Goal: Navigation & Orientation: Find specific page/section

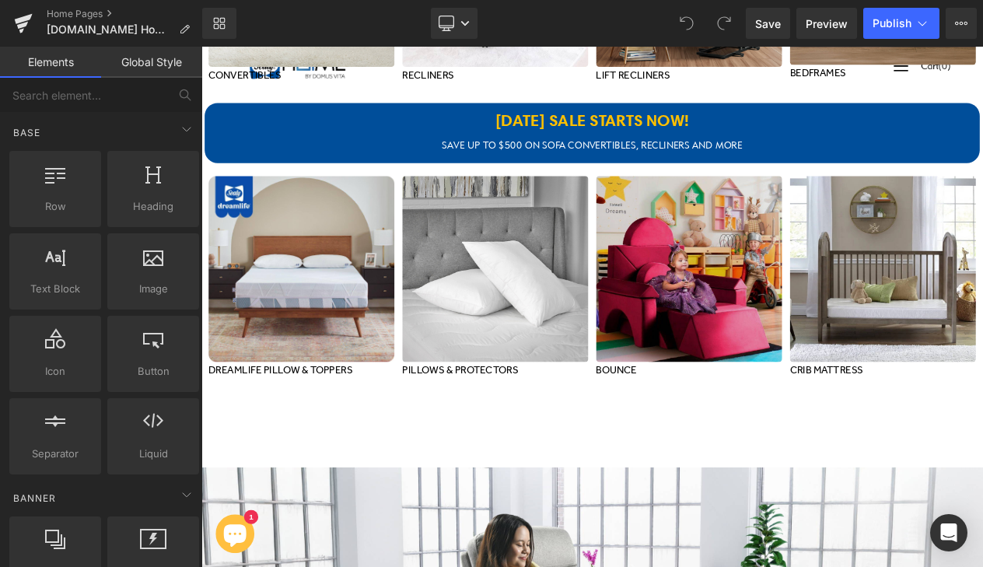
scroll to position [958, 0]
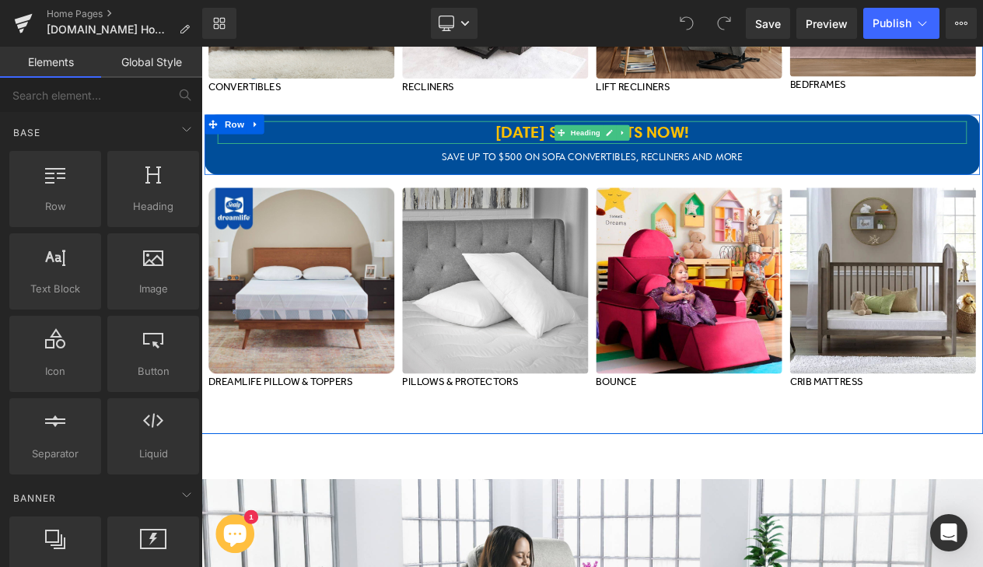
click at [555, 145] on b "[DATE] SALE STARTS NOW!" at bounding box center [671, 149] width 233 height 23
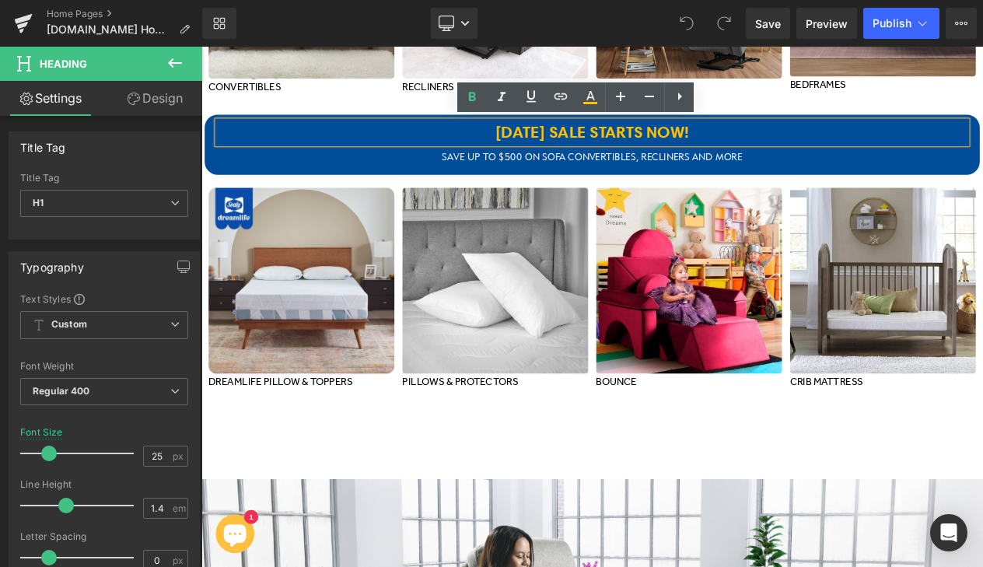
click at [637, 148] on b "[DATE] SALE STARTS NOW!" at bounding box center [671, 149] width 233 height 23
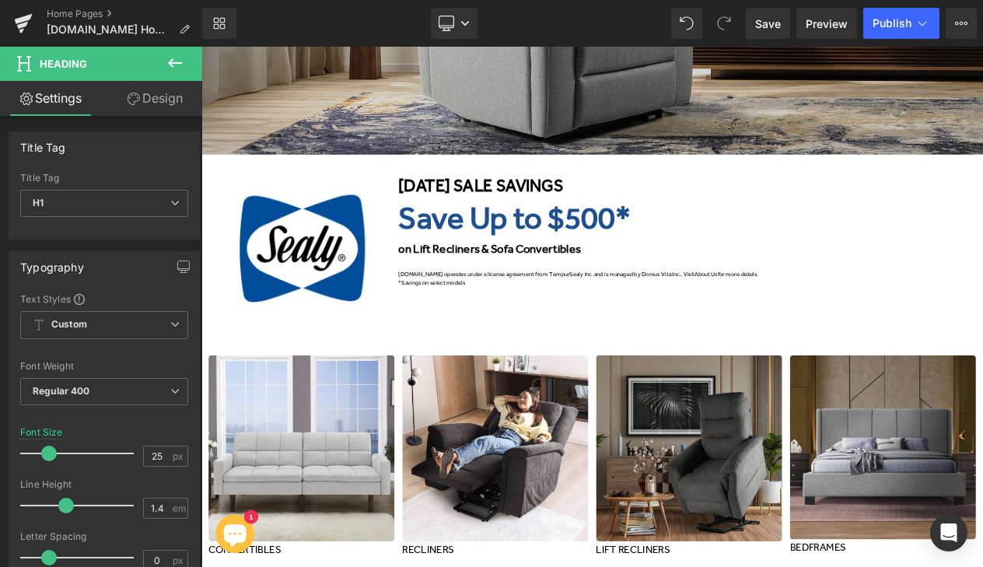
scroll to position [384, 0]
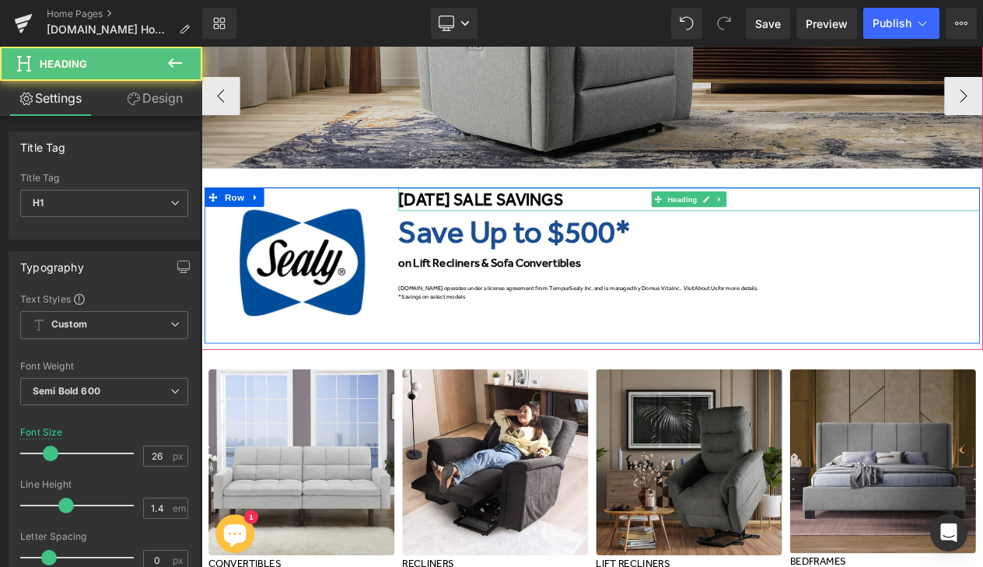
click at [564, 229] on font "[DATE] SALE SAVINGS" at bounding box center [537, 229] width 198 height 23
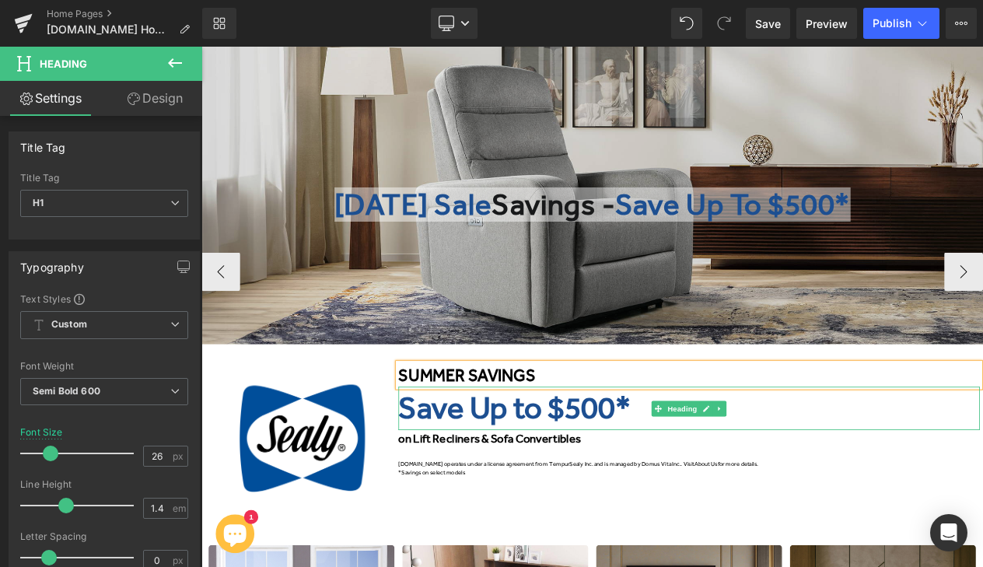
scroll to position [159, 0]
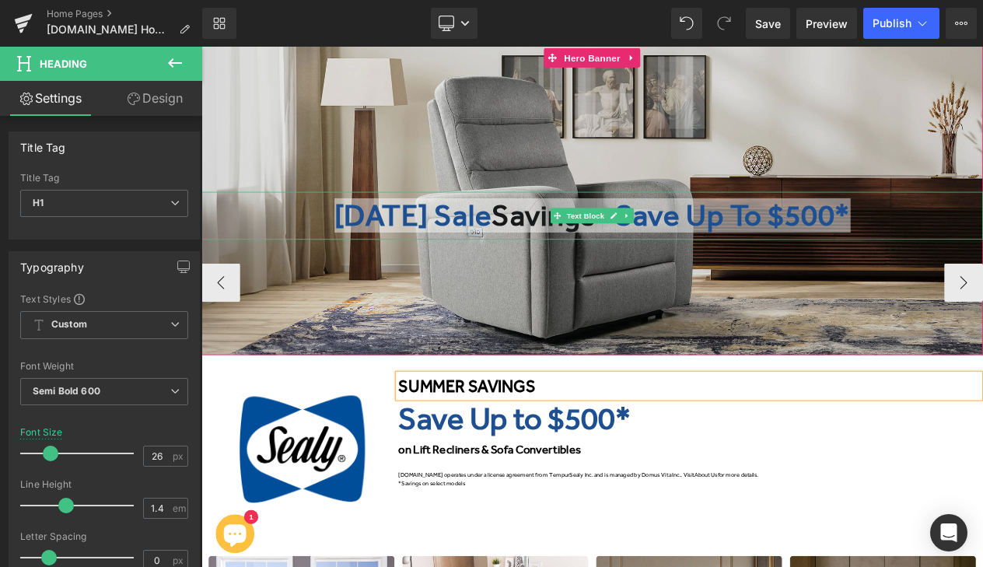
click at [547, 246] on span "[DATE] Sale" at bounding box center [456, 249] width 190 height 41
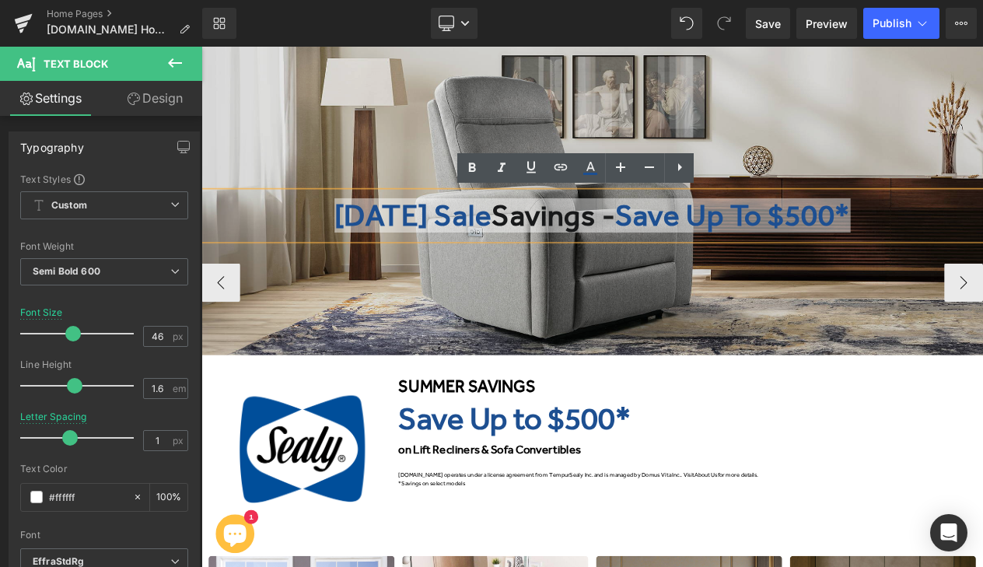
click at [473, 243] on span "[DATE] Sale" at bounding box center [456, 249] width 190 height 41
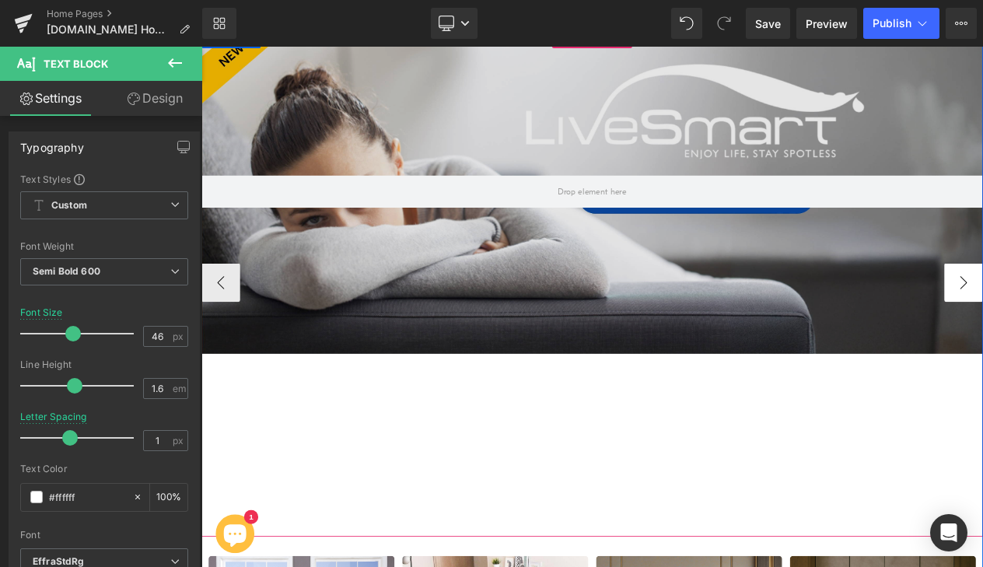
click at [217, 317] on button "‹" at bounding box center [224, 330] width 47 height 47
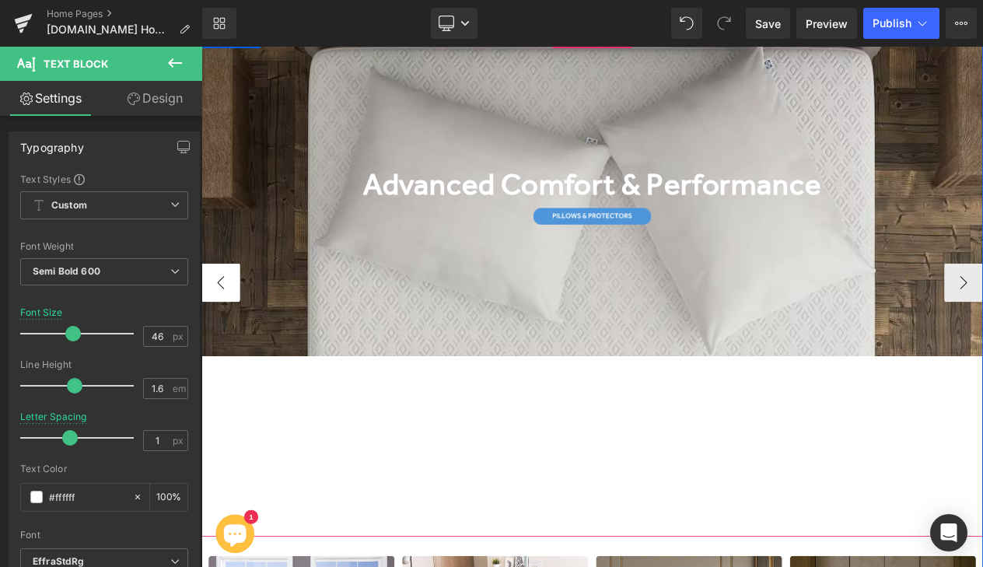
click at [217, 317] on button "‹" at bounding box center [224, 330] width 47 height 47
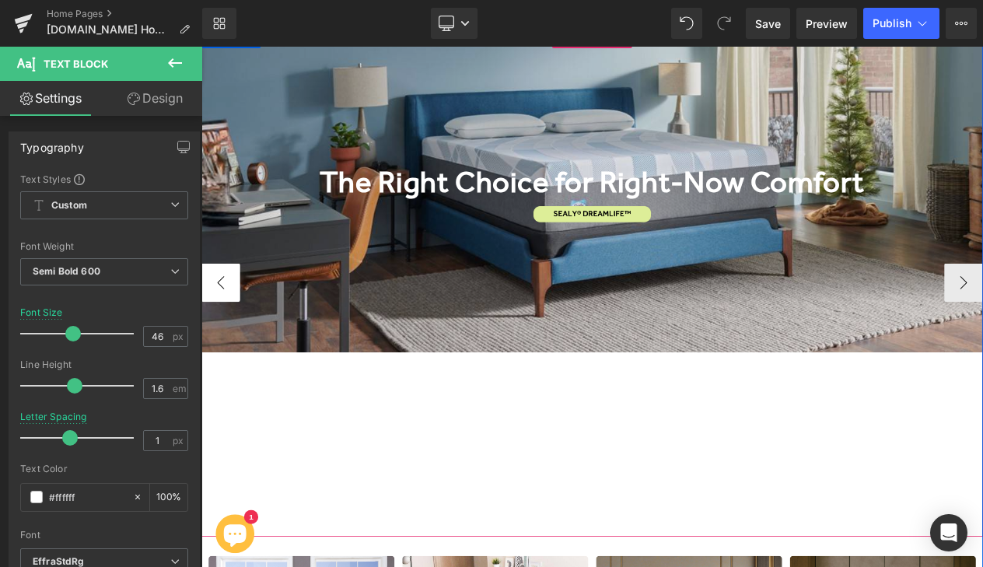
click at [217, 317] on button "‹" at bounding box center [224, 330] width 47 height 47
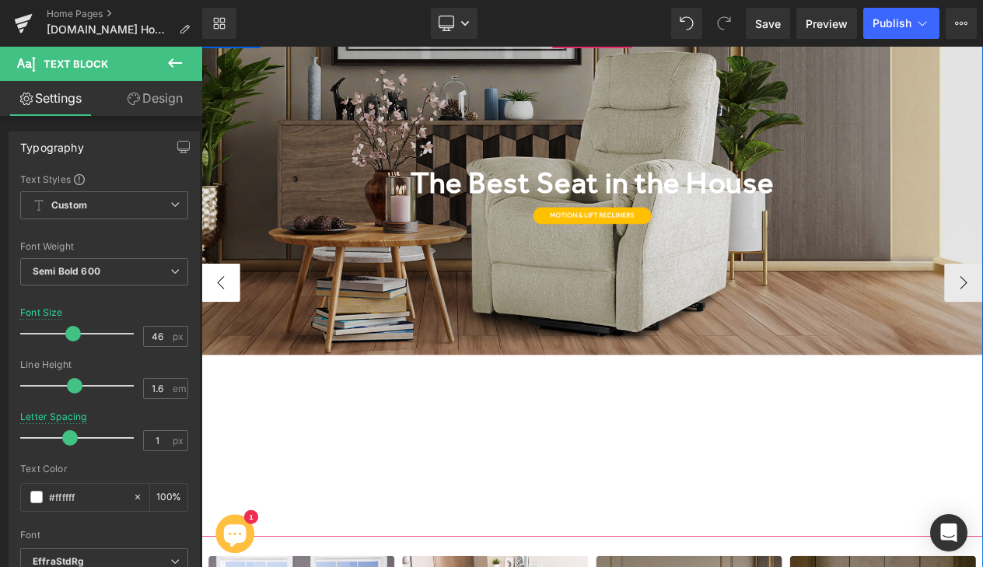
click at [217, 317] on button "‹" at bounding box center [224, 330] width 47 height 47
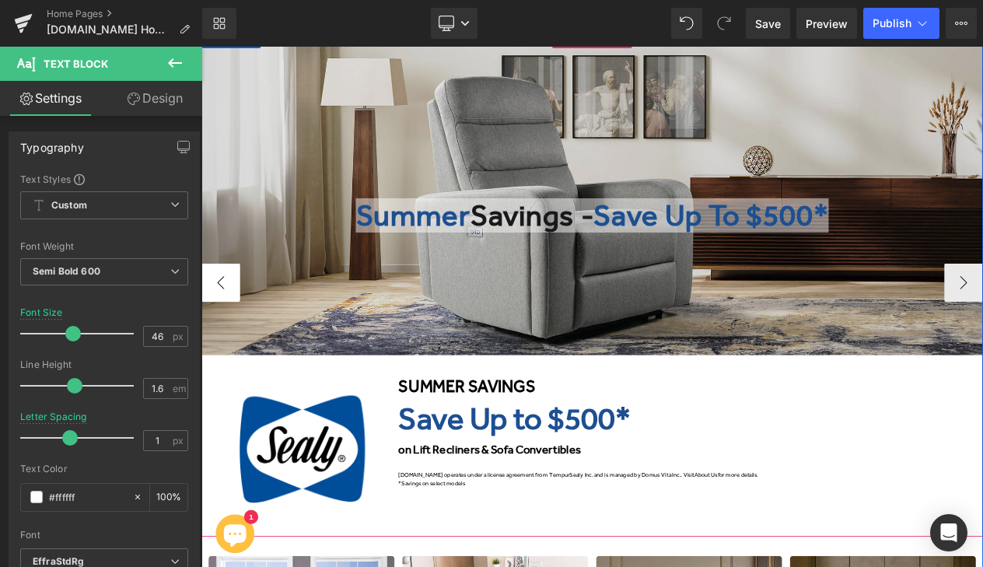
click at [217, 317] on button "‹" at bounding box center [224, 330] width 47 height 47
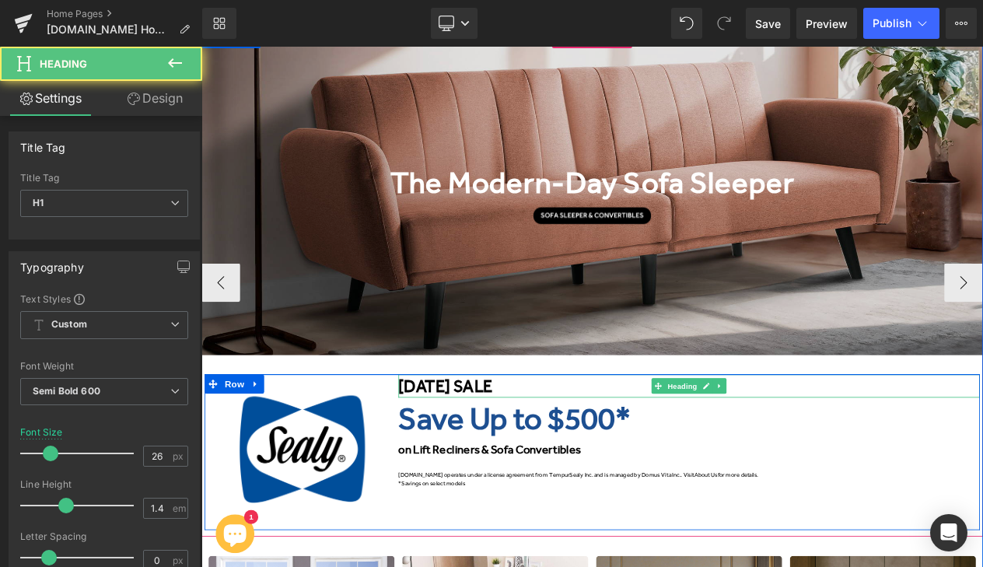
click at [518, 454] on font "[DATE] SALE" at bounding box center [494, 454] width 113 height 23
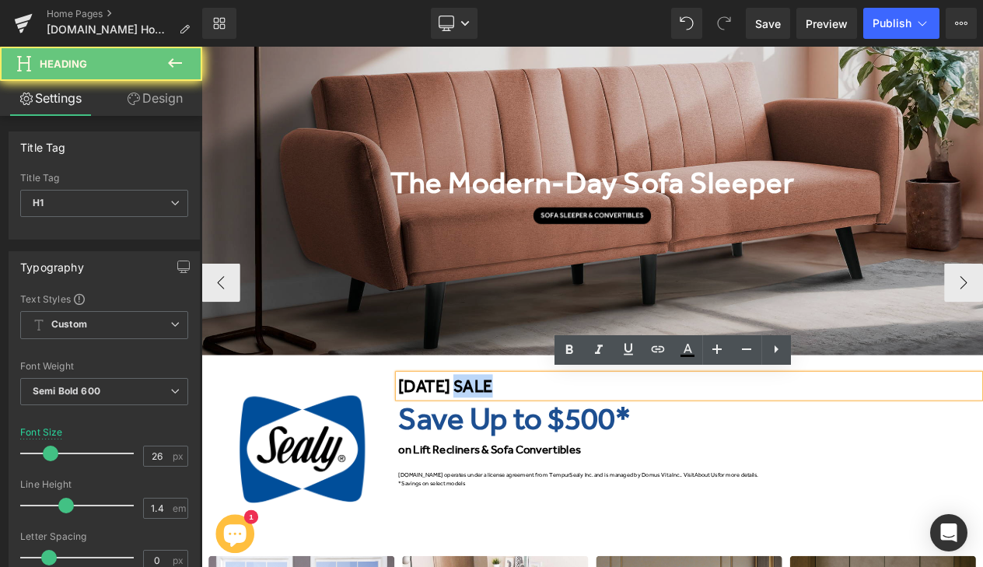
click at [518, 454] on font "[DATE] SALE" at bounding box center [494, 454] width 113 height 23
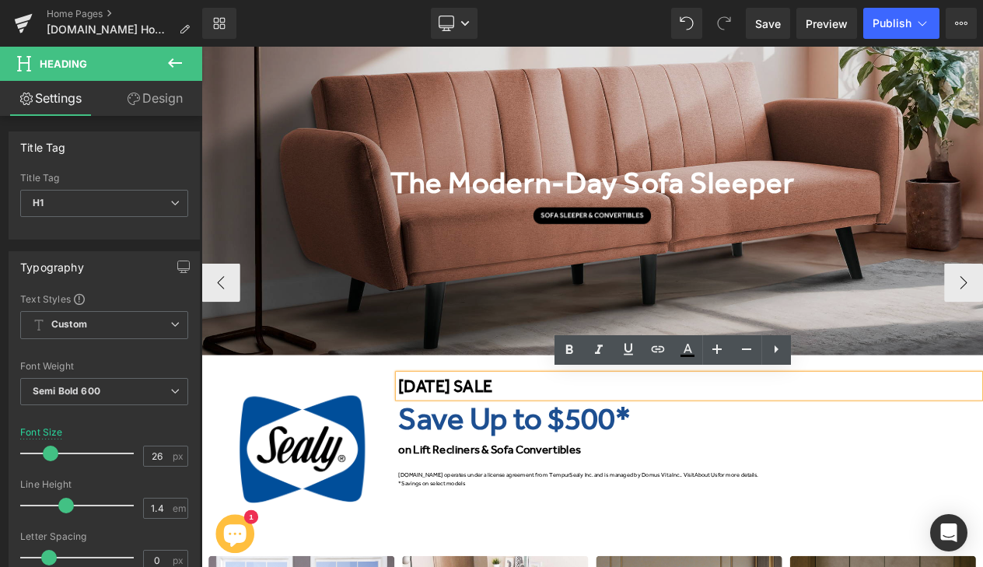
click at [518, 454] on font "[DATE] SALE" at bounding box center [494, 454] width 113 height 23
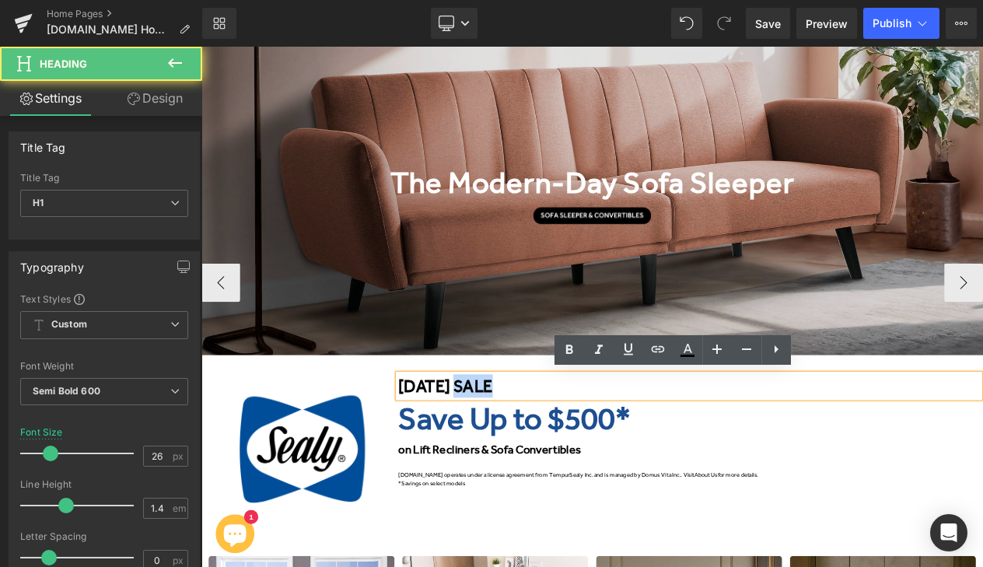
click at [518, 454] on font "[DATE] SALE" at bounding box center [494, 454] width 113 height 23
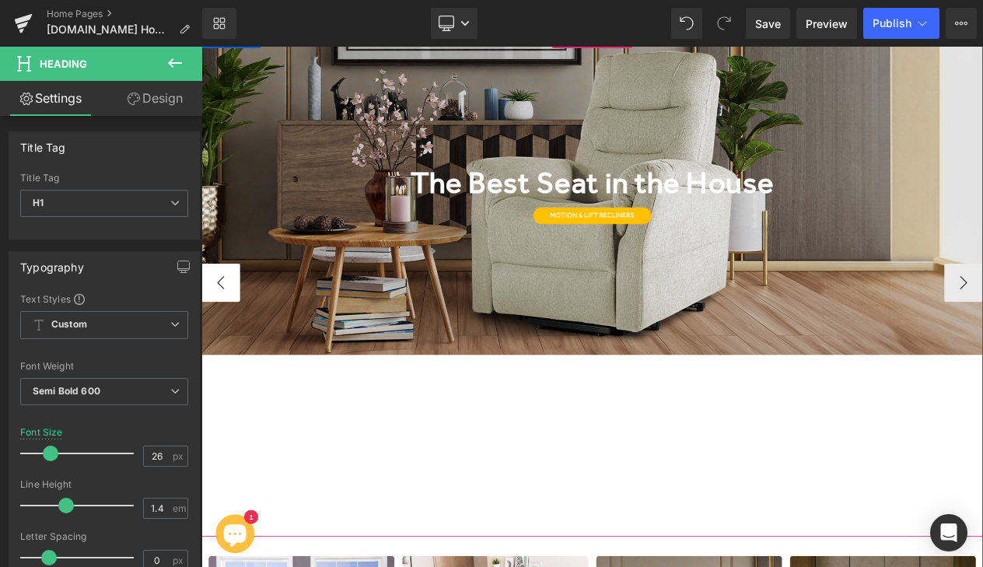
click at [218, 328] on button "‹" at bounding box center [224, 330] width 47 height 47
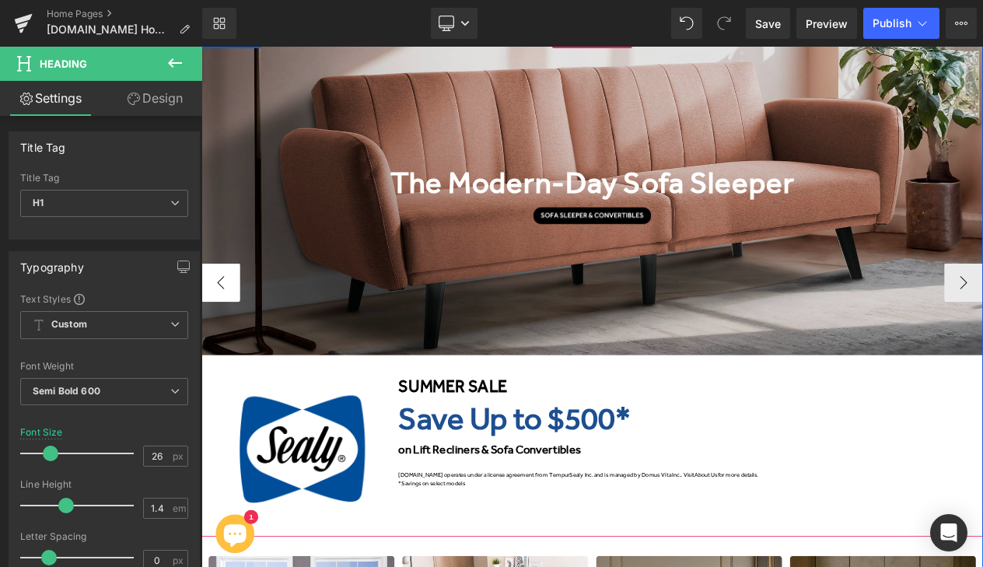
click at [218, 328] on button "‹" at bounding box center [224, 330] width 47 height 47
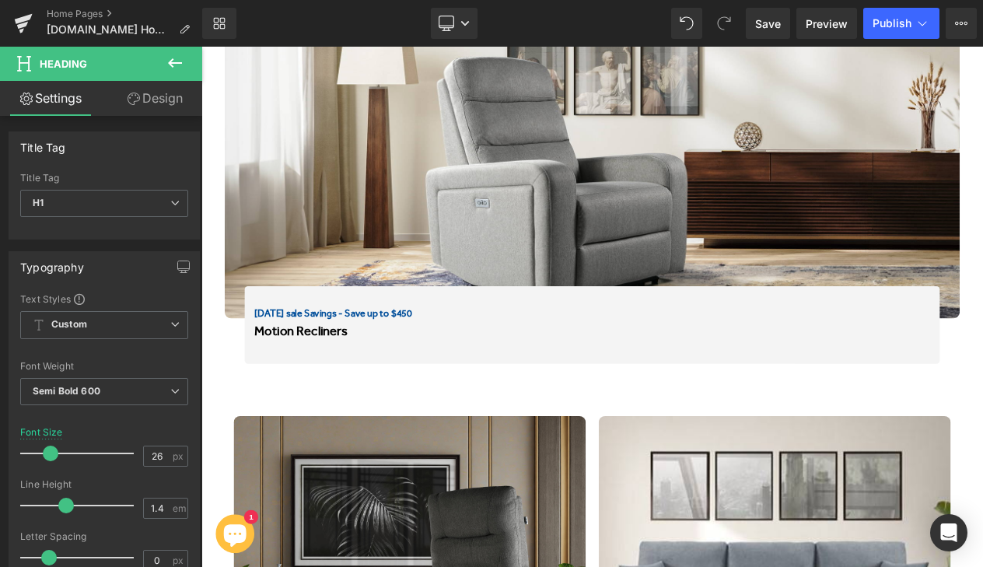
scroll to position [1956, 0]
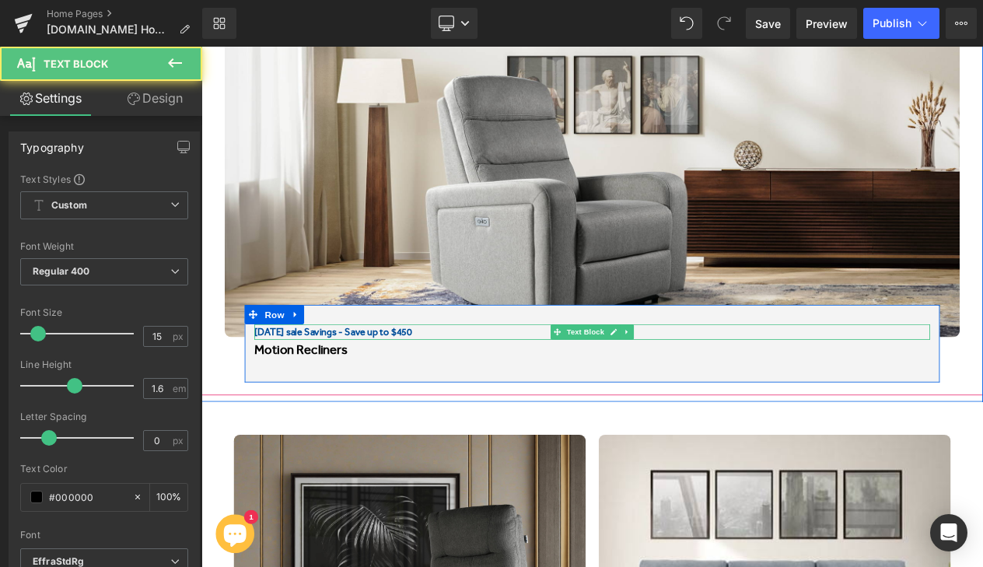
click at [285, 390] on b "[DATE] sale Savings - Save up to $450" at bounding box center [360, 390] width 190 height 14
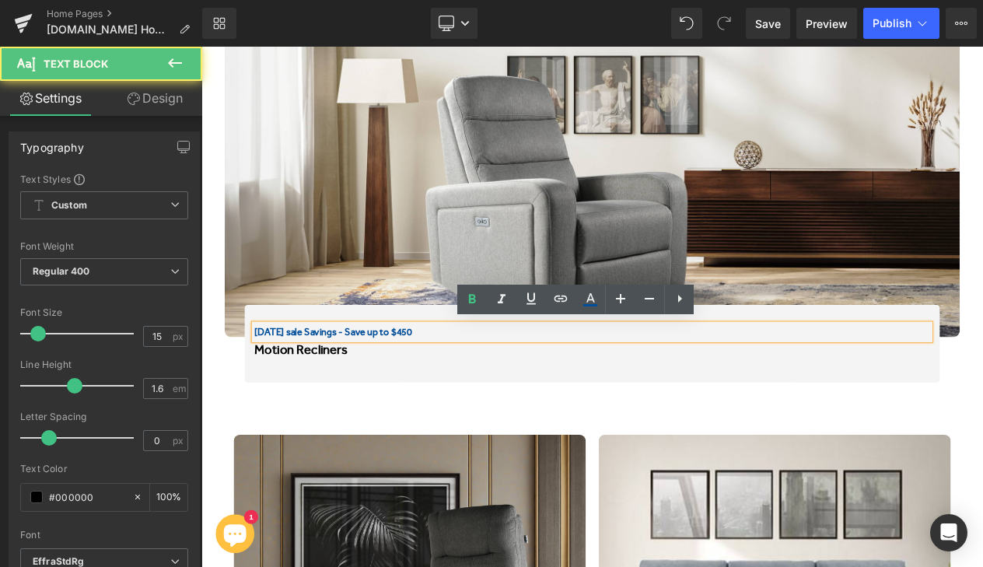
click at [344, 392] on b "[DATE] sale Savings - Save up to $450" at bounding box center [360, 390] width 190 height 14
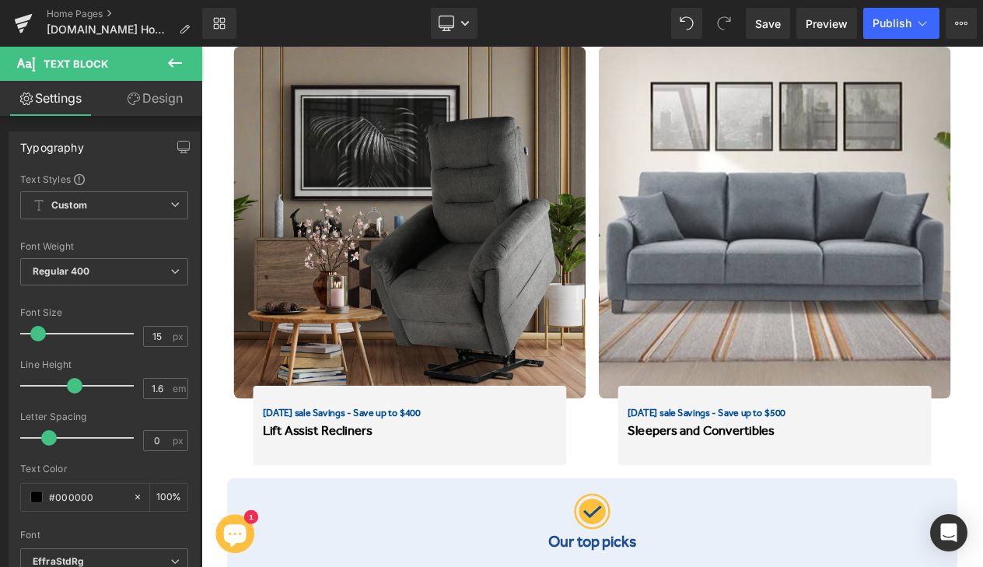
scroll to position [2449, 0]
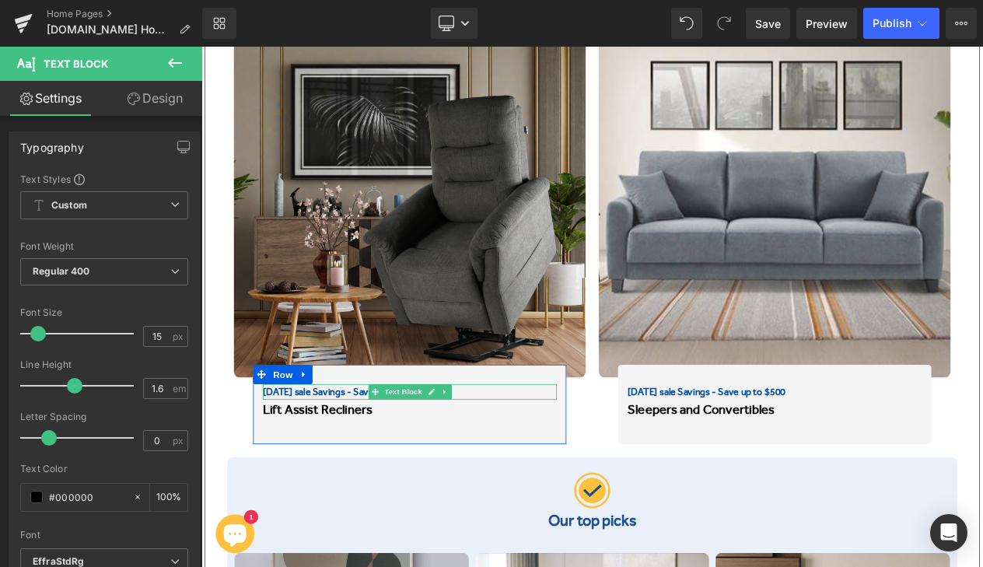
click at [322, 458] on b "[DATE] sale Savings - Save up to $400" at bounding box center [370, 462] width 190 height 14
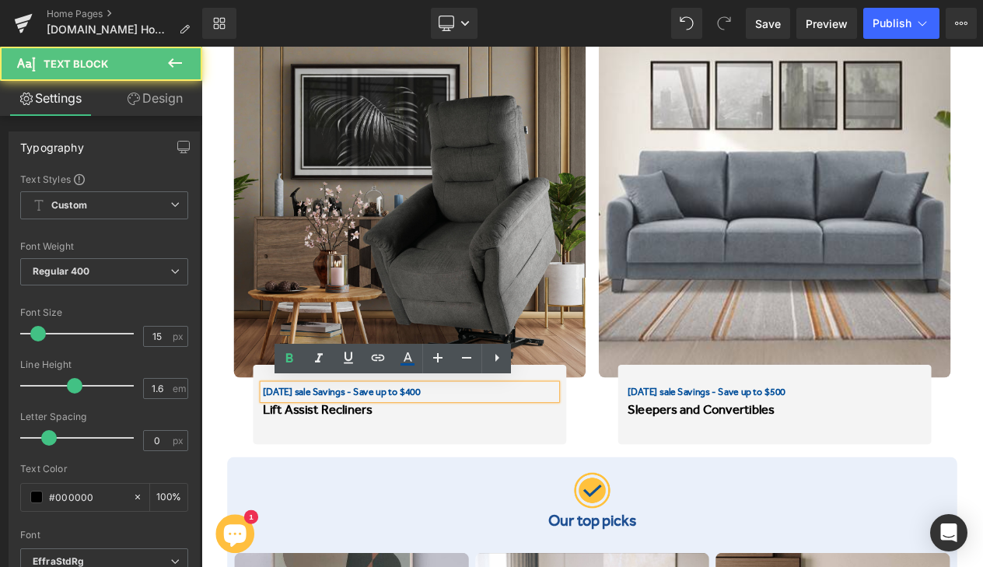
click at [322, 458] on b "[DATE] sale Savings - Save up to $400" at bounding box center [370, 462] width 190 height 14
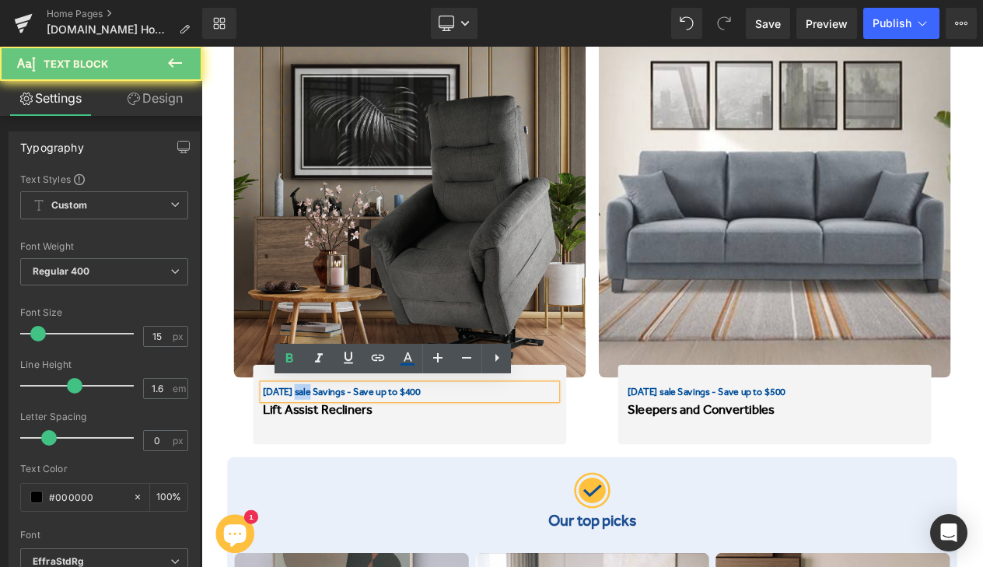
click at [322, 458] on b "[DATE] sale Savings - Save up to $400" at bounding box center [370, 462] width 190 height 14
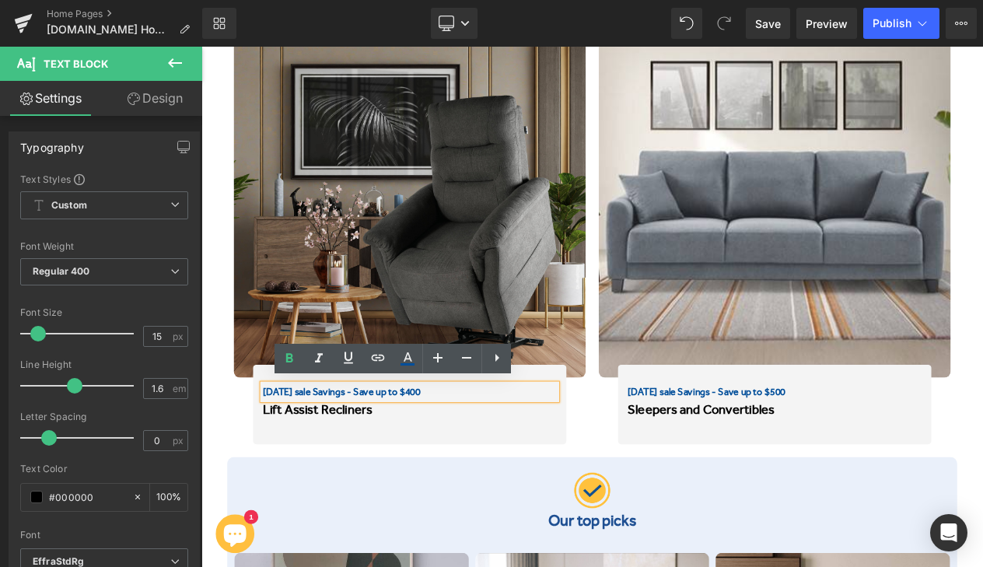
click at [322, 458] on b "[DATE] sale Savings - Save up to $400" at bounding box center [370, 462] width 190 height 14
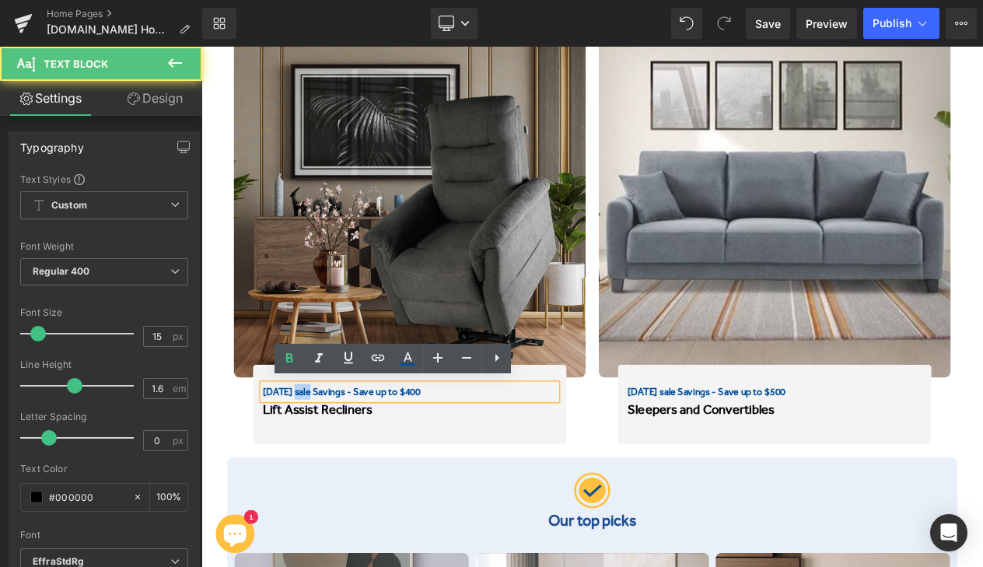
click at [322, 458] on b "[DATE] sale Savings - Save up to $400" at bounding box center [370, 462] width 190 height 14
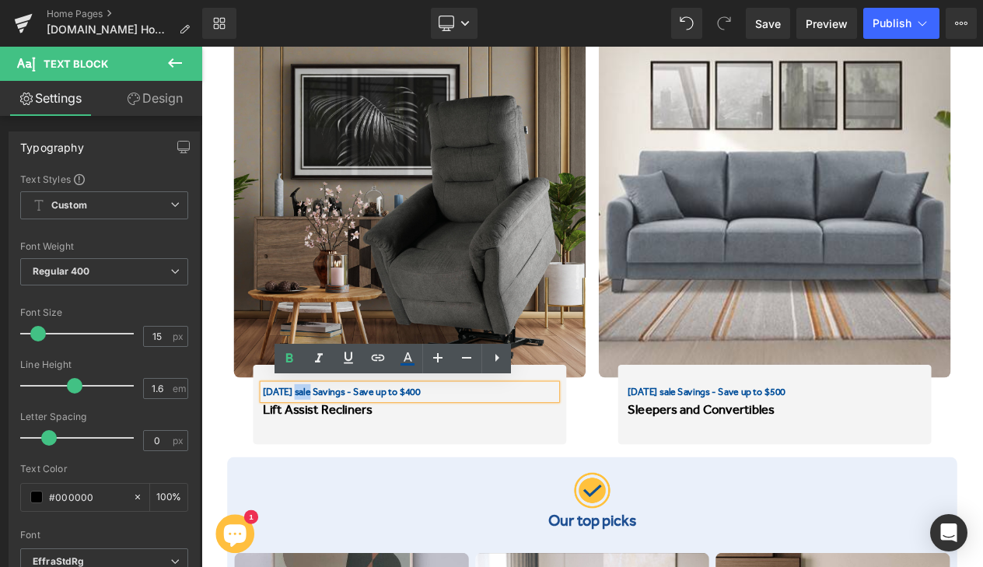
click at [362, 460] on b "[DATE] sale Savings - Save up to $400" at bounding box center [370, 462] width 190 height 14
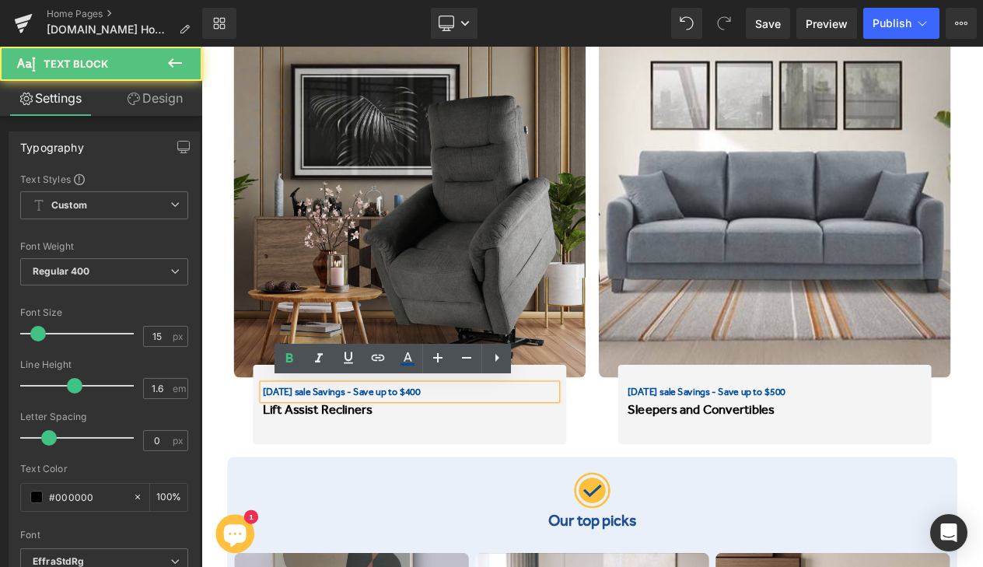
click at [352, 460] on b "[DATE] sale Savings - Save up to $400" at bounding box center [370, 462] width 190 height 14
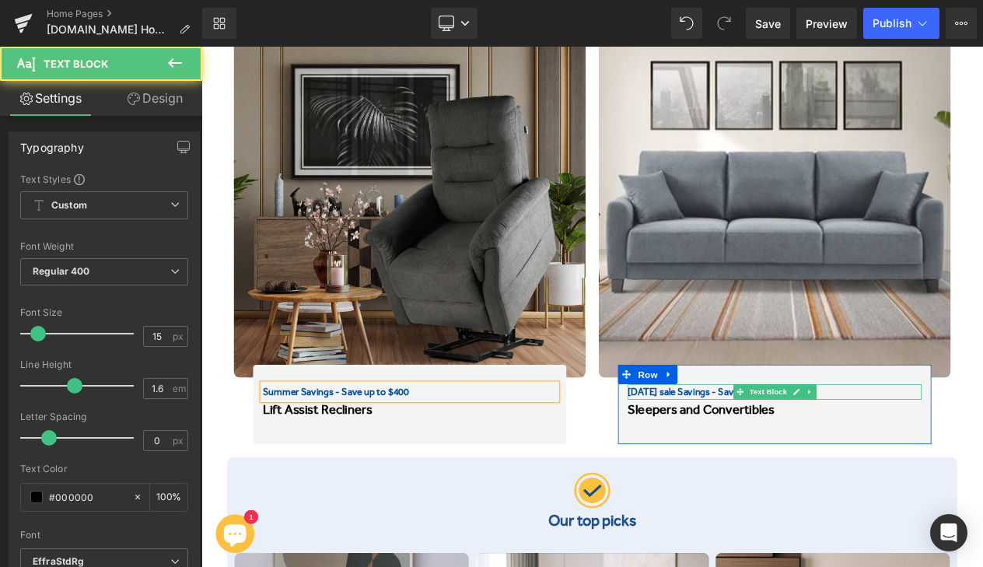
click at [783, 463] on b "[DATE] sale Savings - Save up to $500" at bounding box center [809, 462] width 190 height 14
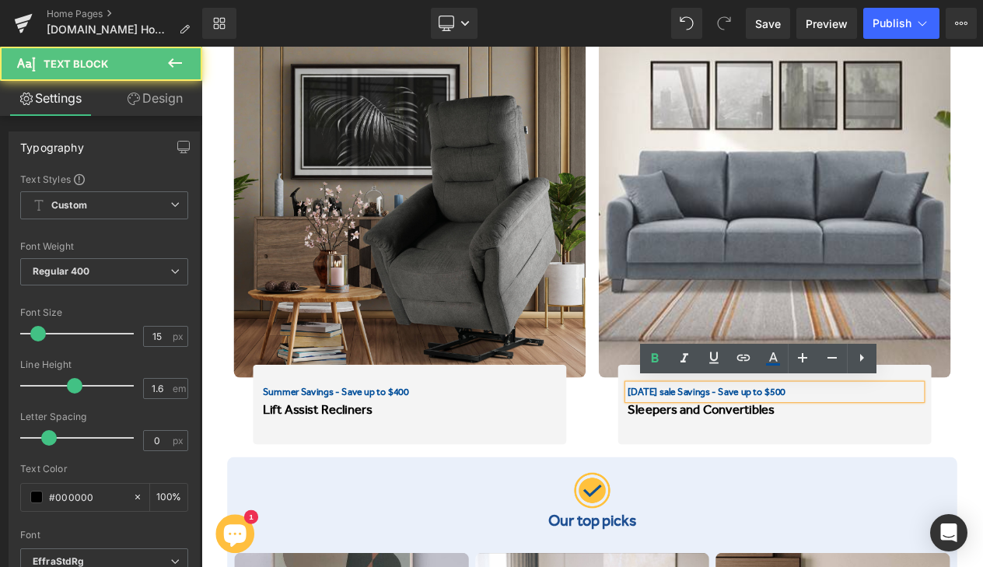
click at [794, 463] on b "[DATE] sale Savings - Save up to $500" at bounding box center [809, 462] width 190 height 14
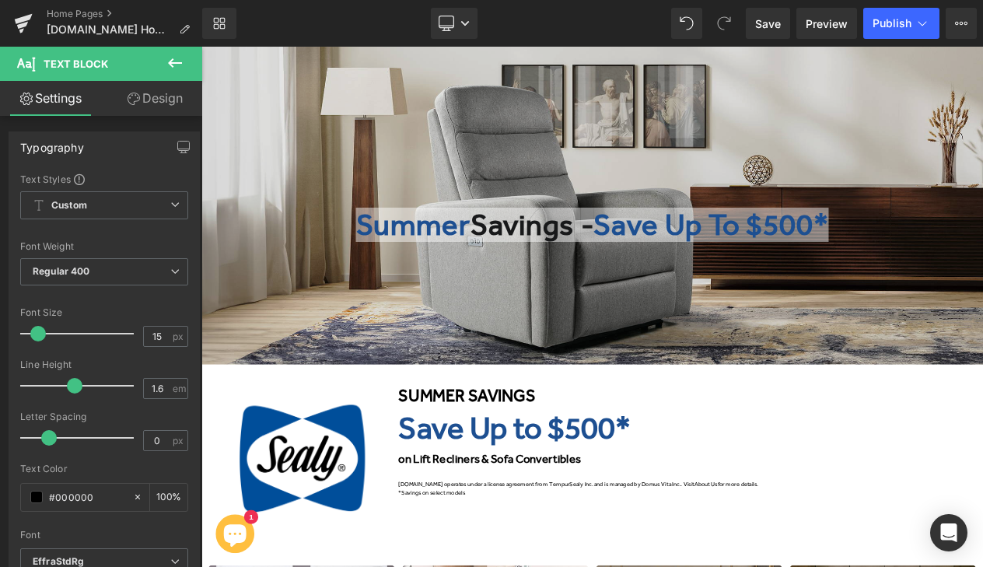
scroll to position [181, 0]
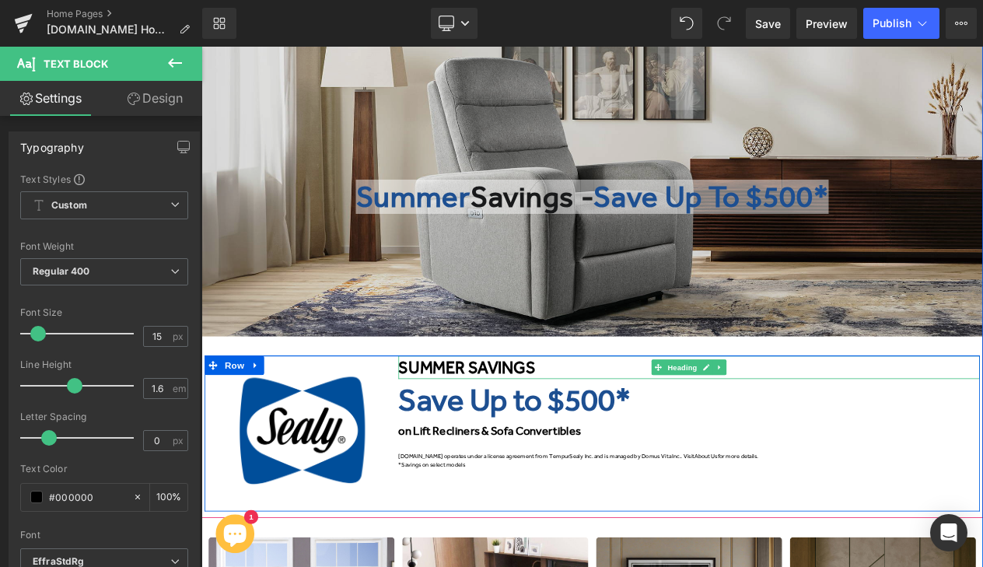
click at [593, 429] on font "SUMMER SAVINGS" at bounding box center [520, 432] width 165 height 23
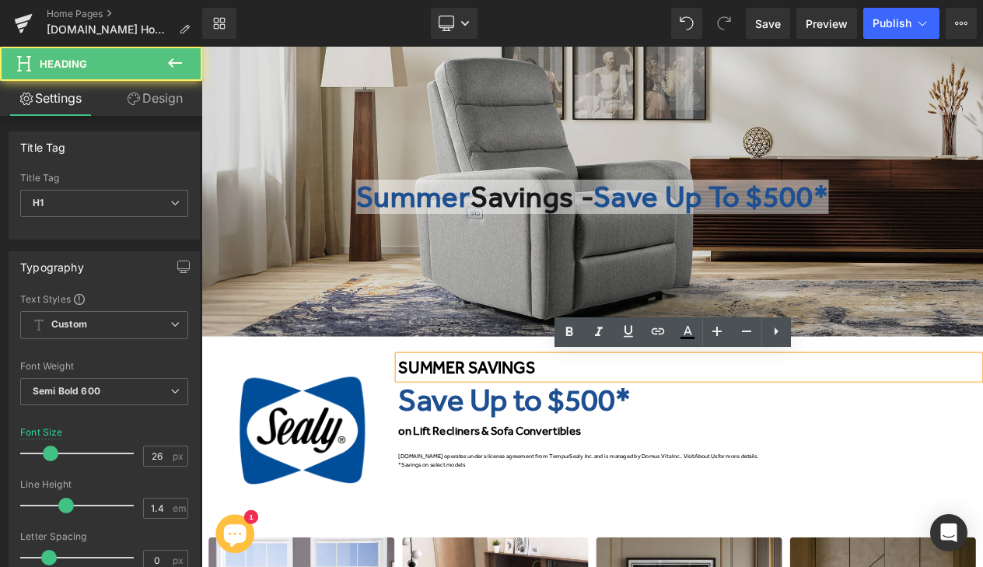
click at [593, 429] on font "SUMMER SAVINGS" at bounding box center [520, 432] width 165 height 23
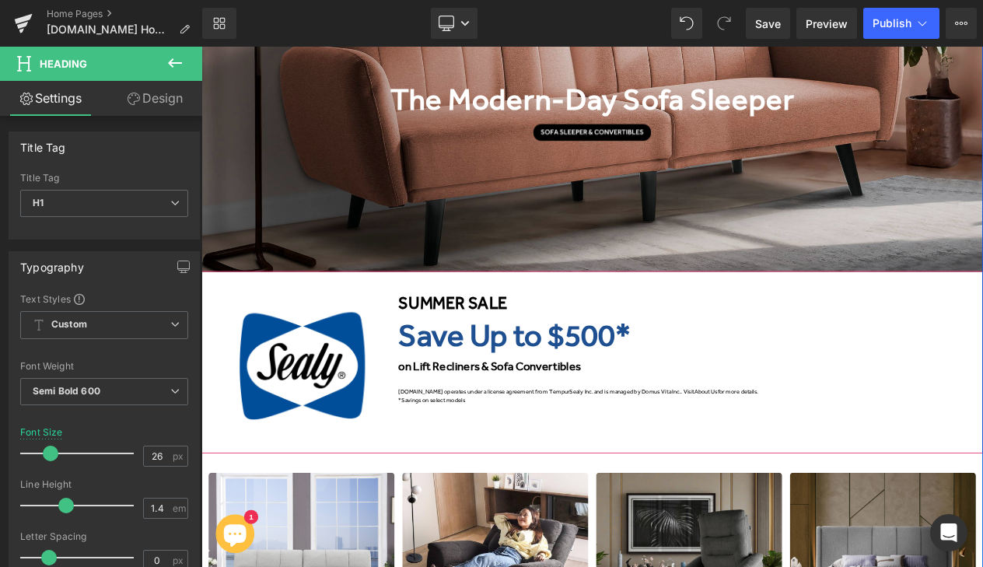
scroll to position [263, 0]
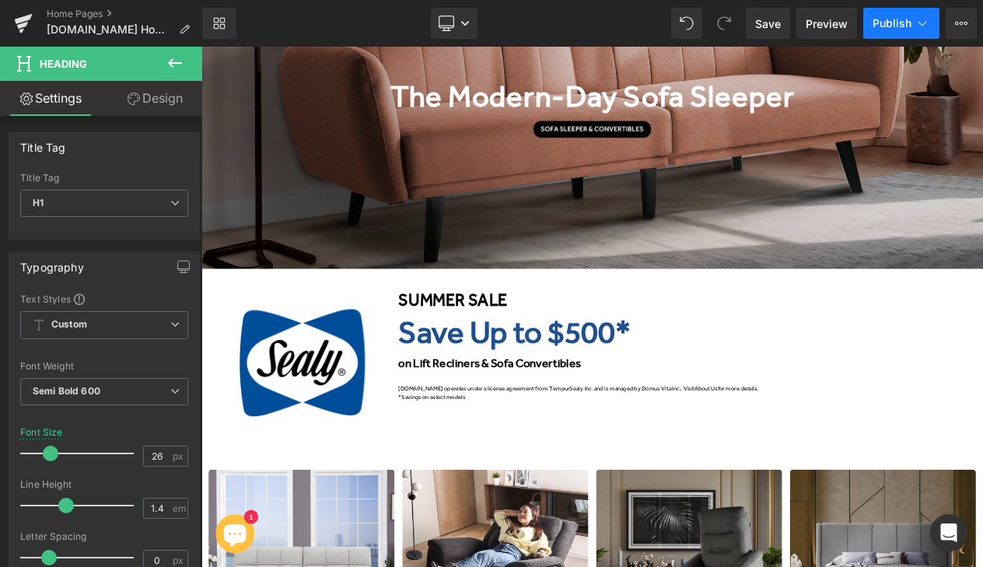
click at [895, 26] on span "Publish" at bounding box center [891, 23] width 39 height 12
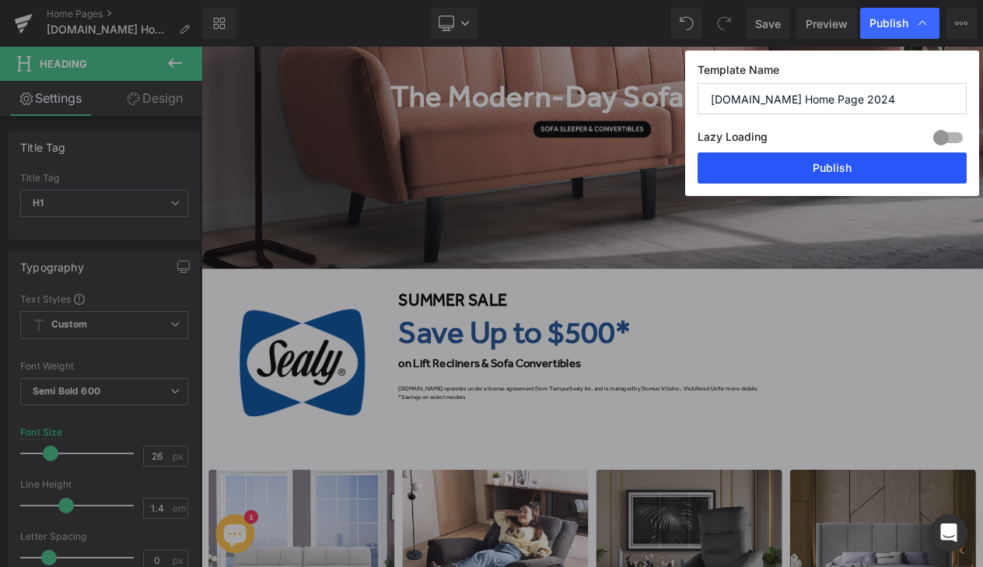
click at [824, 168] on button "Publish" at bounding box center [831, 167] width 269 height 31
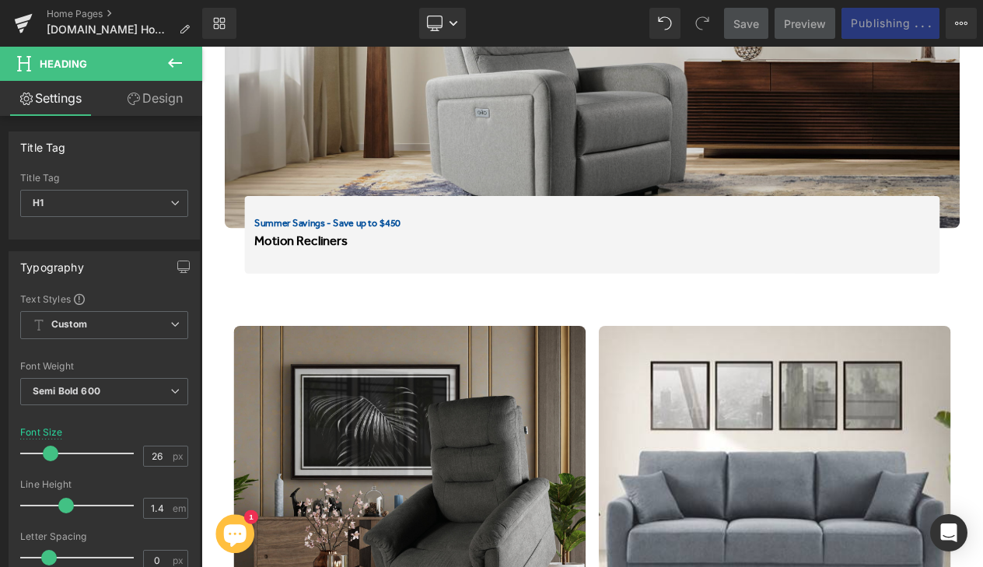
scroll to position [2088, 0]
